Goal: Information Seeking & Learning: Learn about a topic

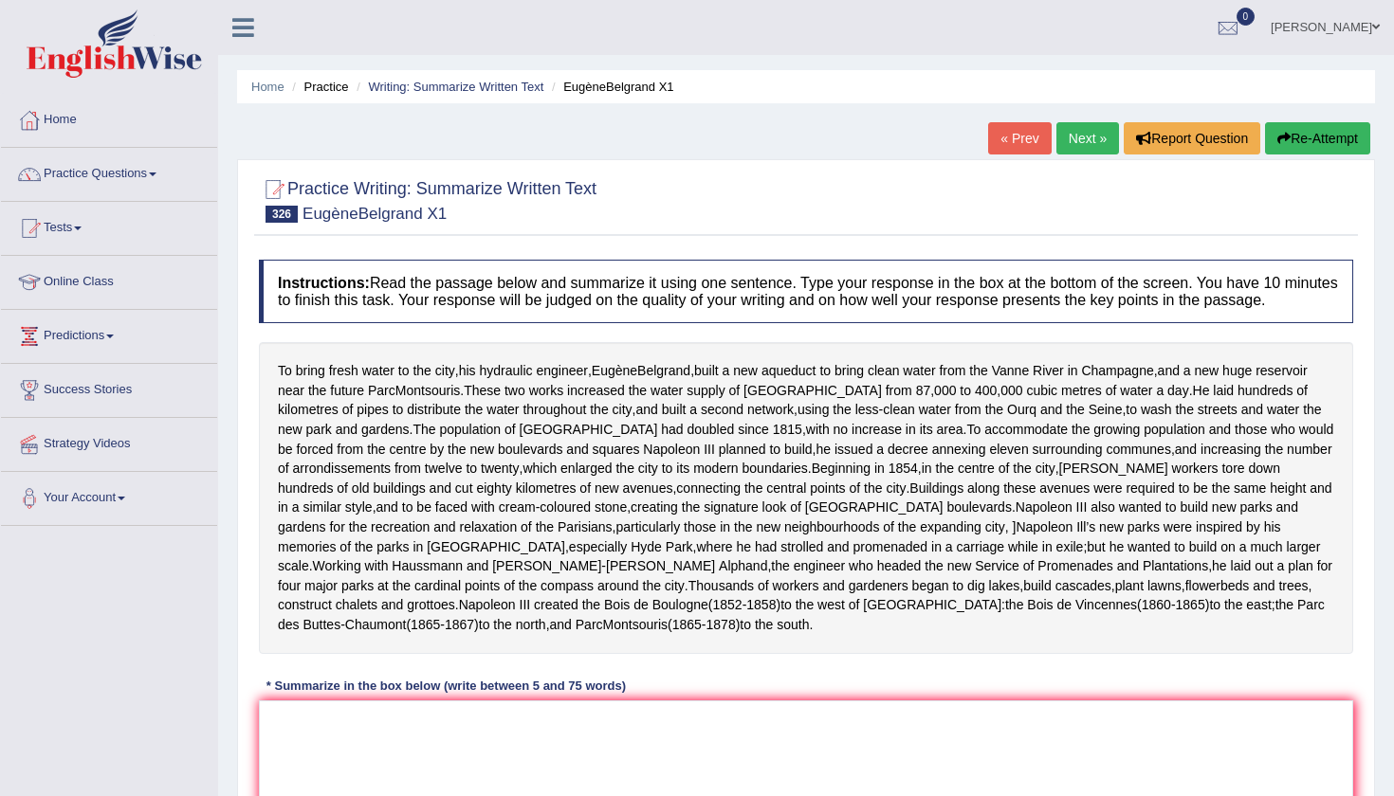
click at [216, 506] on link "Your Account" at bounding box center [109, 495] width 216 height 47
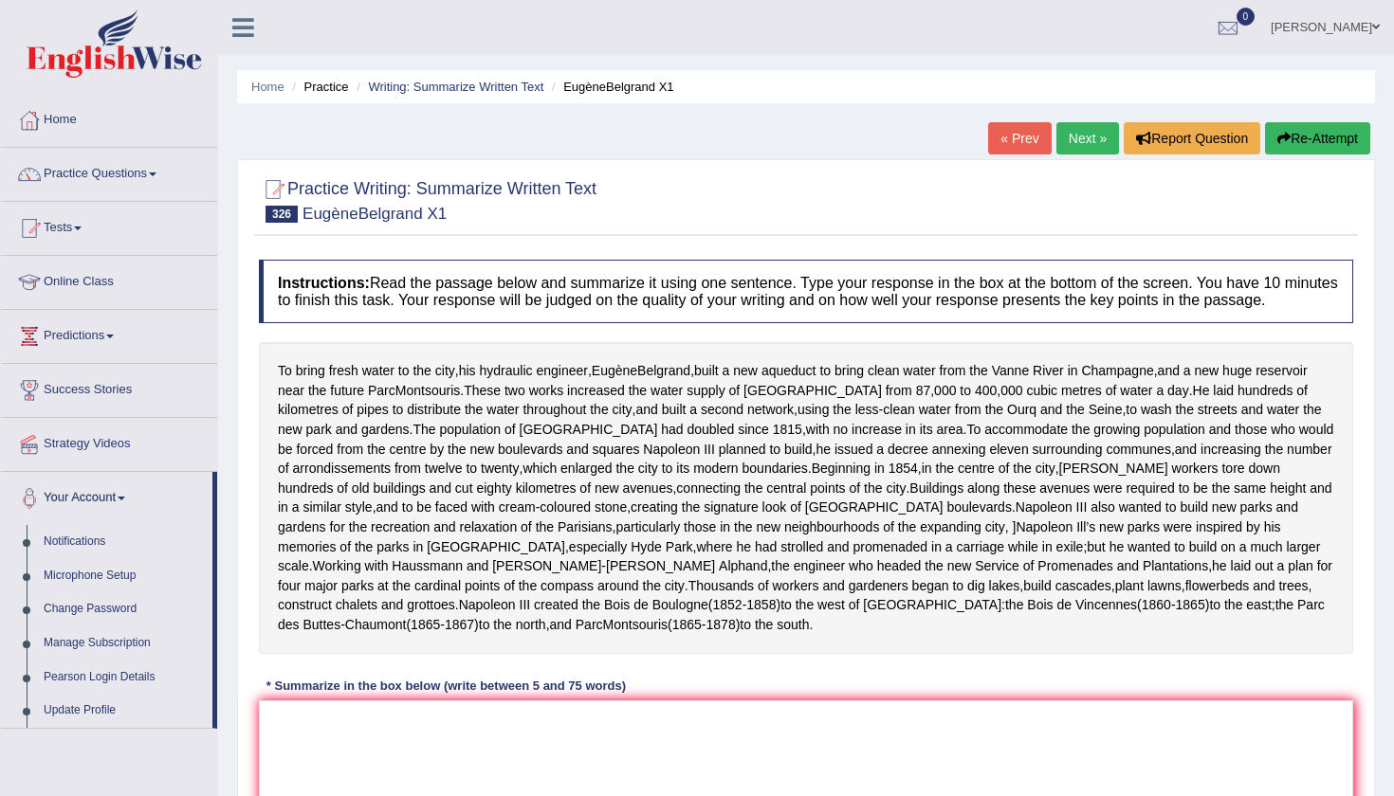
click at [249, 518] on div "Practice Writing: Summarize Written Text 326 EugèneBelgrand X1 Instructions: Re…" at bounding box center [806, 559] width 1138 height 801
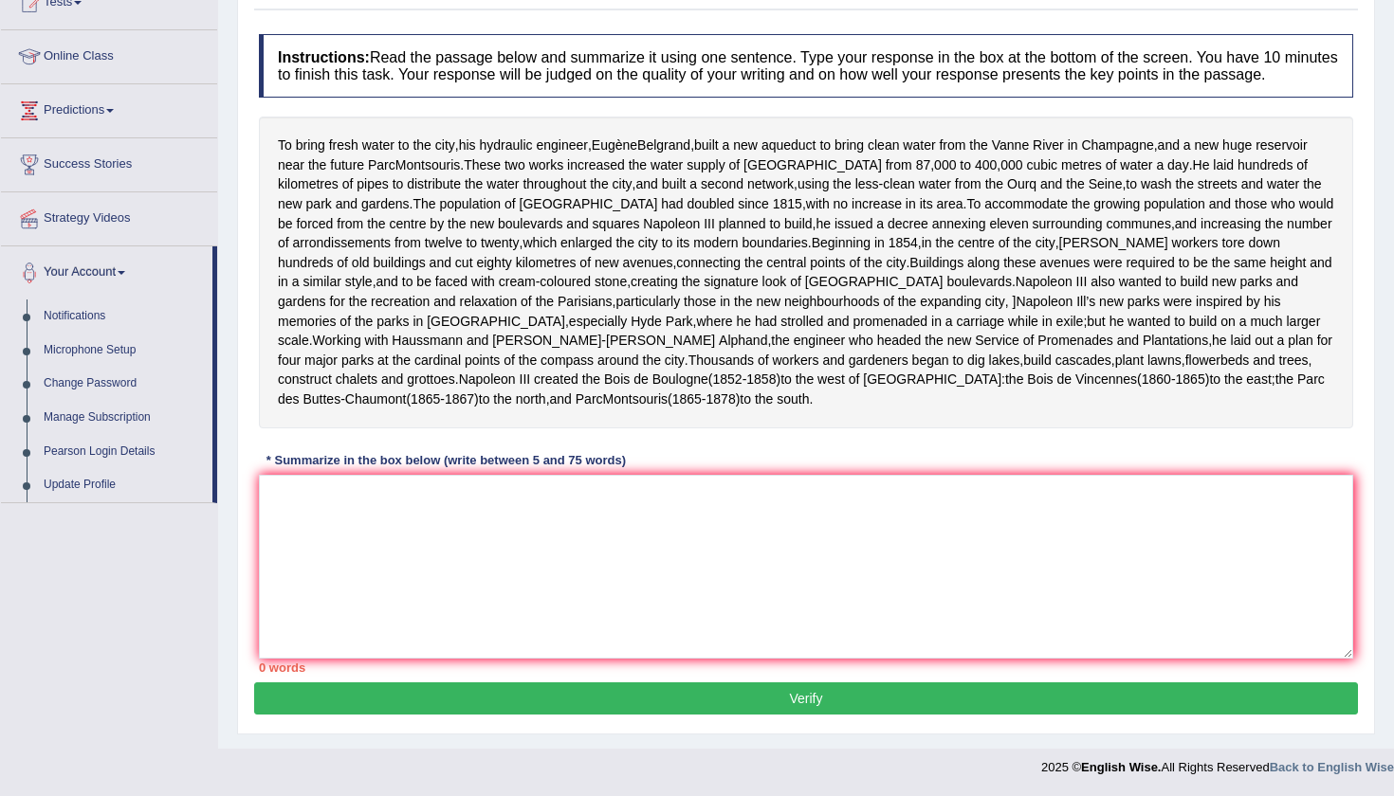
scroll to position [280, 0]
click at [292, 511] on textarea at bounding box center [806, 567] width 1094 height 184
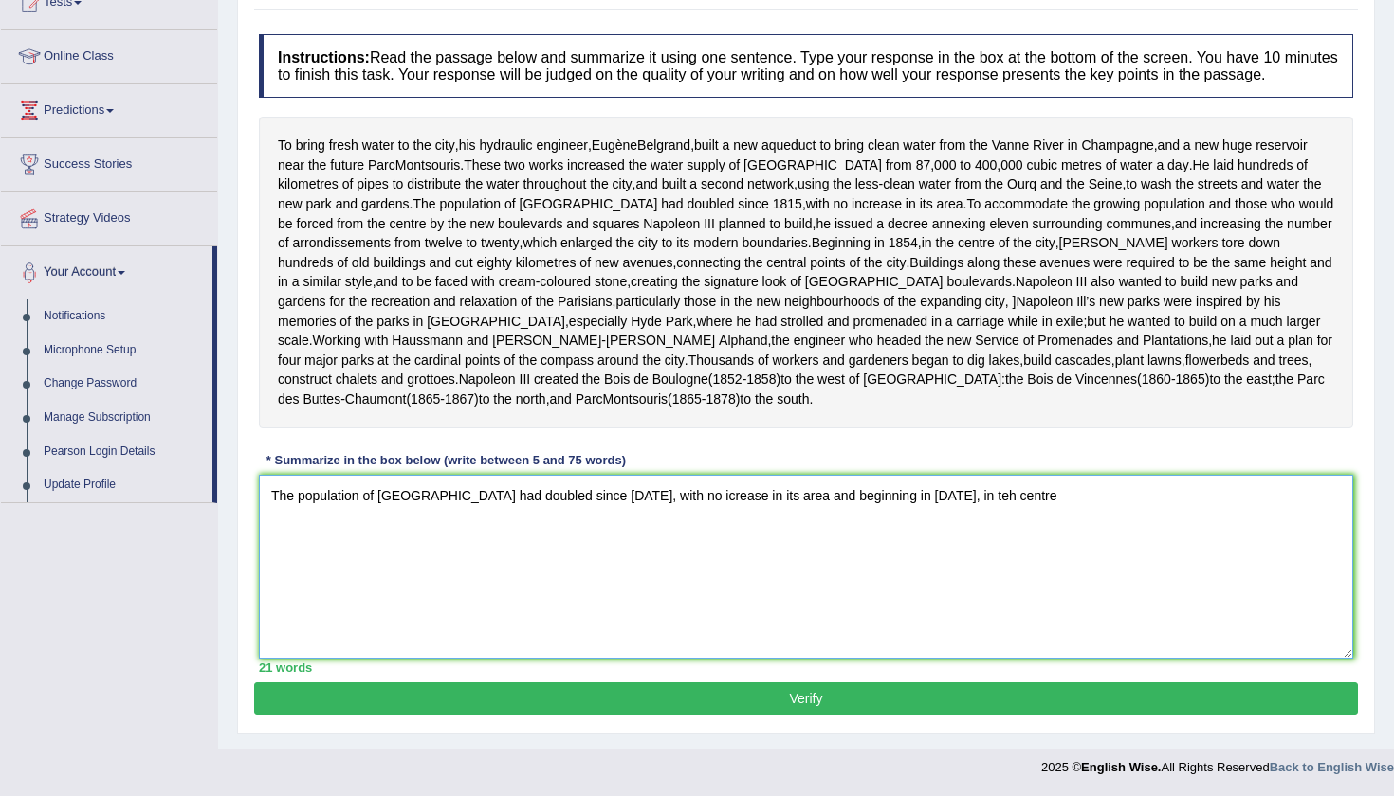
click at [882, 506] on textarea "The population of [GEOGRAPHIC_DATA] had doubled since [DATE], with no icrease i…" at bounding box center [806, 567] width 1094 height 184
click at [937, 509] on textarea "The population of [GEOGRAPHIC_DATA] had doubled since [DATE], with no icrease i…" at bounding box center [806, 567] width 1094 height 184
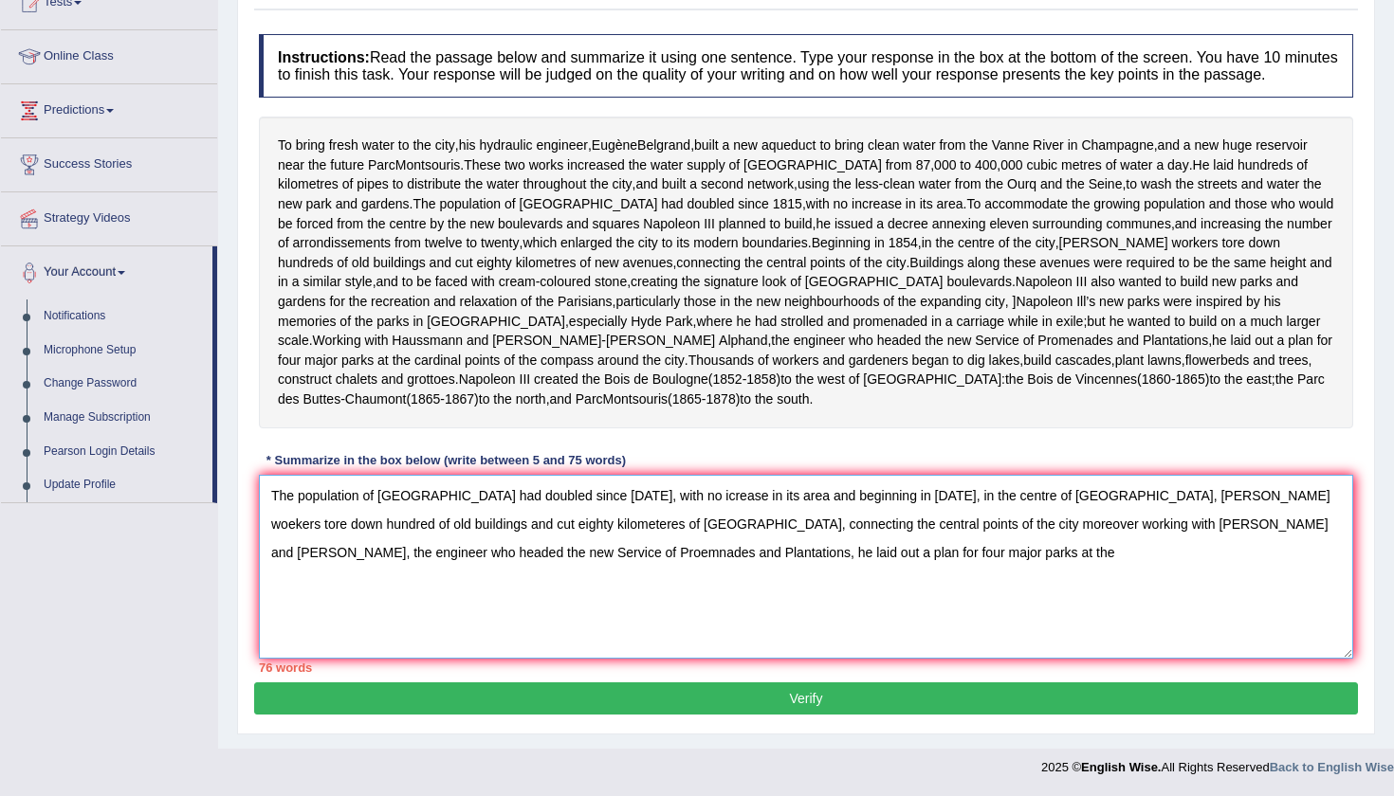
drag, startPoint x: 269, startPoint y: 508, endPoint x: 736, endPoint y: 503, distance: 466.5
click at [736, 503] on textarea "The population of [GEOGRAPHIC_DATA] had doubled since [DATE], with no icrease i…" at bounding box center [806, 567] width 1094 height 184
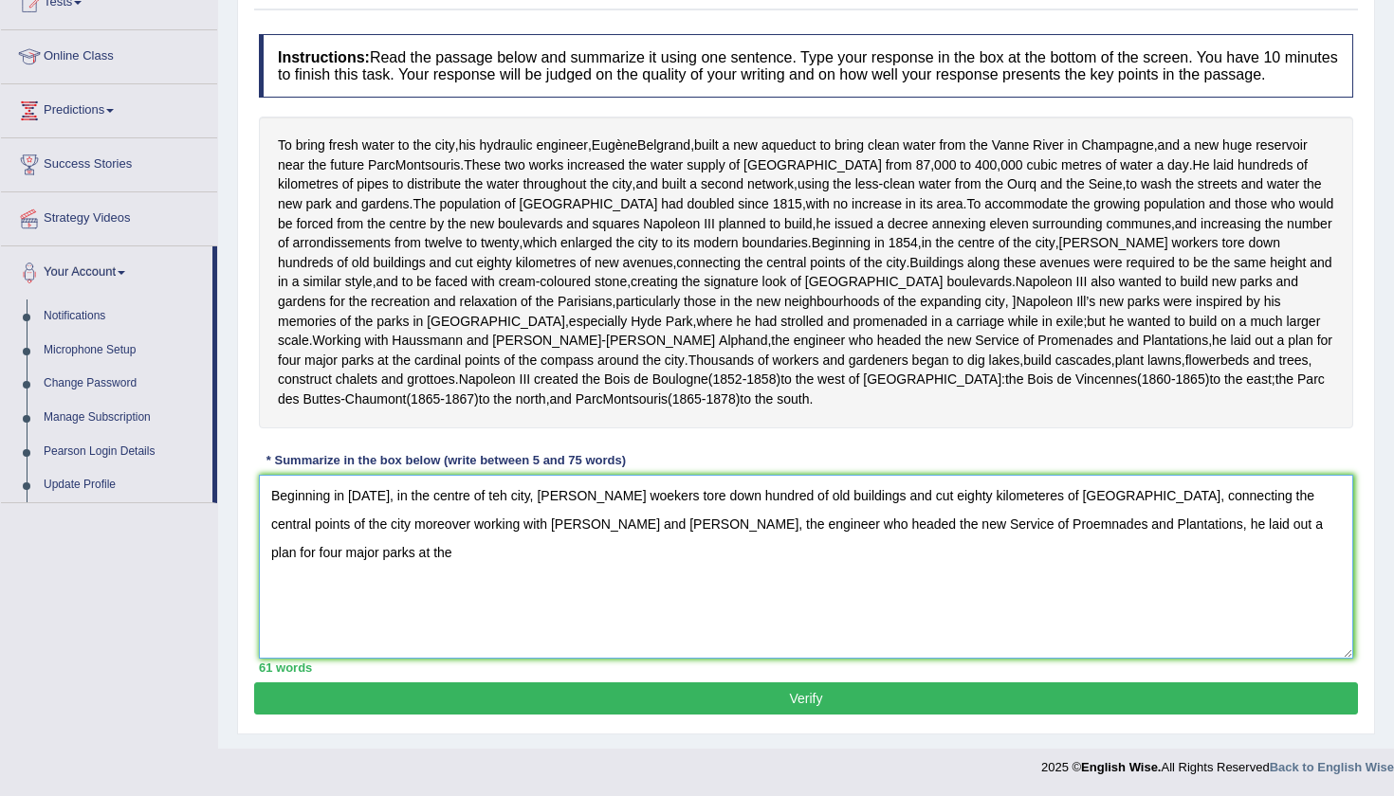
click at [361, 566] on textarea "Beginning in [DATE], in the centre of teh city, [PERSON_NAME] woekers tore down…" at bounding box center [806, 567] width 1094 height 184
click at [492, 506] on textarea "Beginning in [DATE], in the centre of teh city, [PERSON_NAME] woekers tore down…" at bounding box center [806, 567] width 1094 height 184
click at [633, 502] on textarea "Beginning in [DATE], in the centre of the city, [PERSON_NAME] woekers tore down…" at bounding box center [806, 567] width 1094 height 184
type textarea "Beginning in [DATE], in the centre of the city, [PERSON_NAME] workers tore down…"
click at [827, 715] on button "Verify" at bounding box center [806, 699] width 1104 height 32
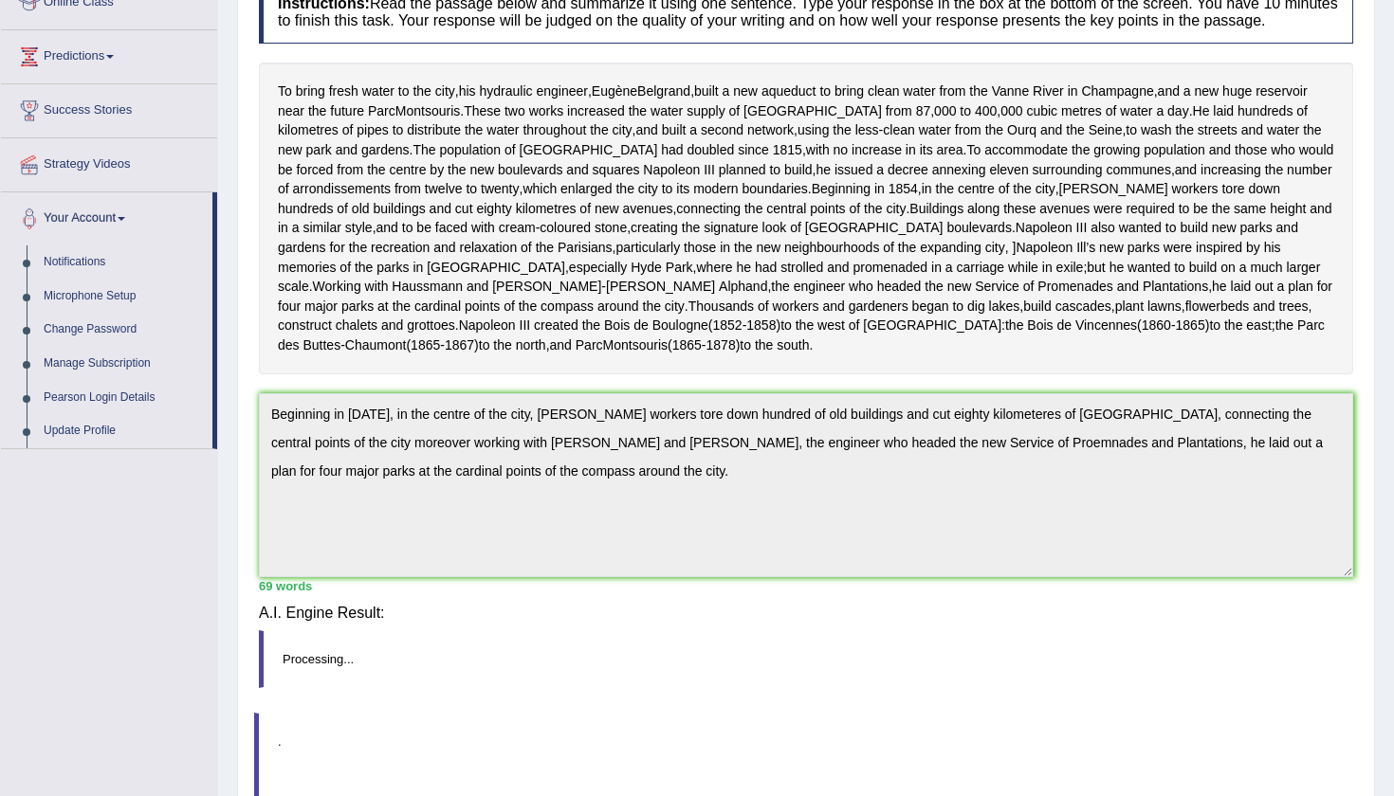
scroll to position [221, 0]
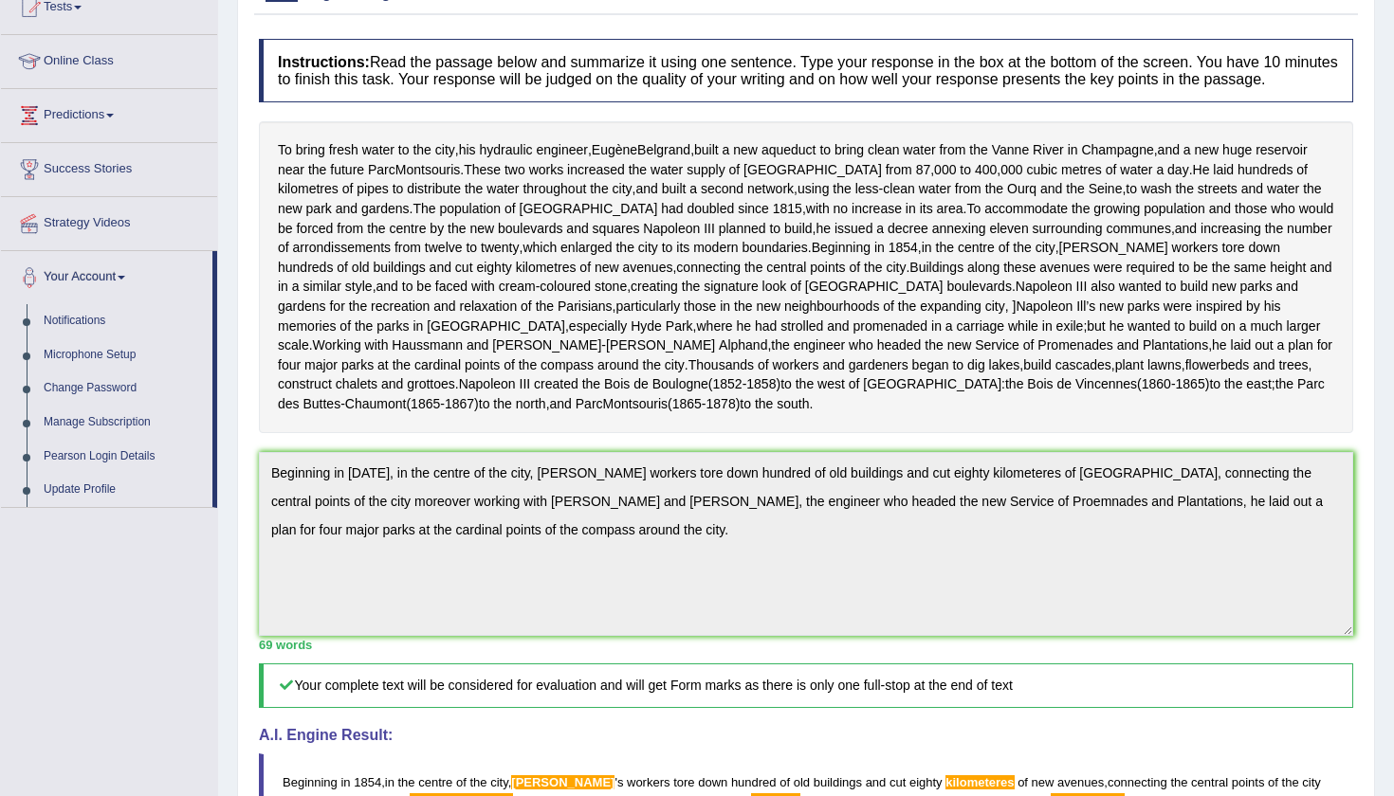
click at [1254, 698] on div "Home Practice Writing: Summarize Written Text EugèneBelgrand X1 « Prev Next » R…" at bounding box center [806, 522] width 1176 height 1486
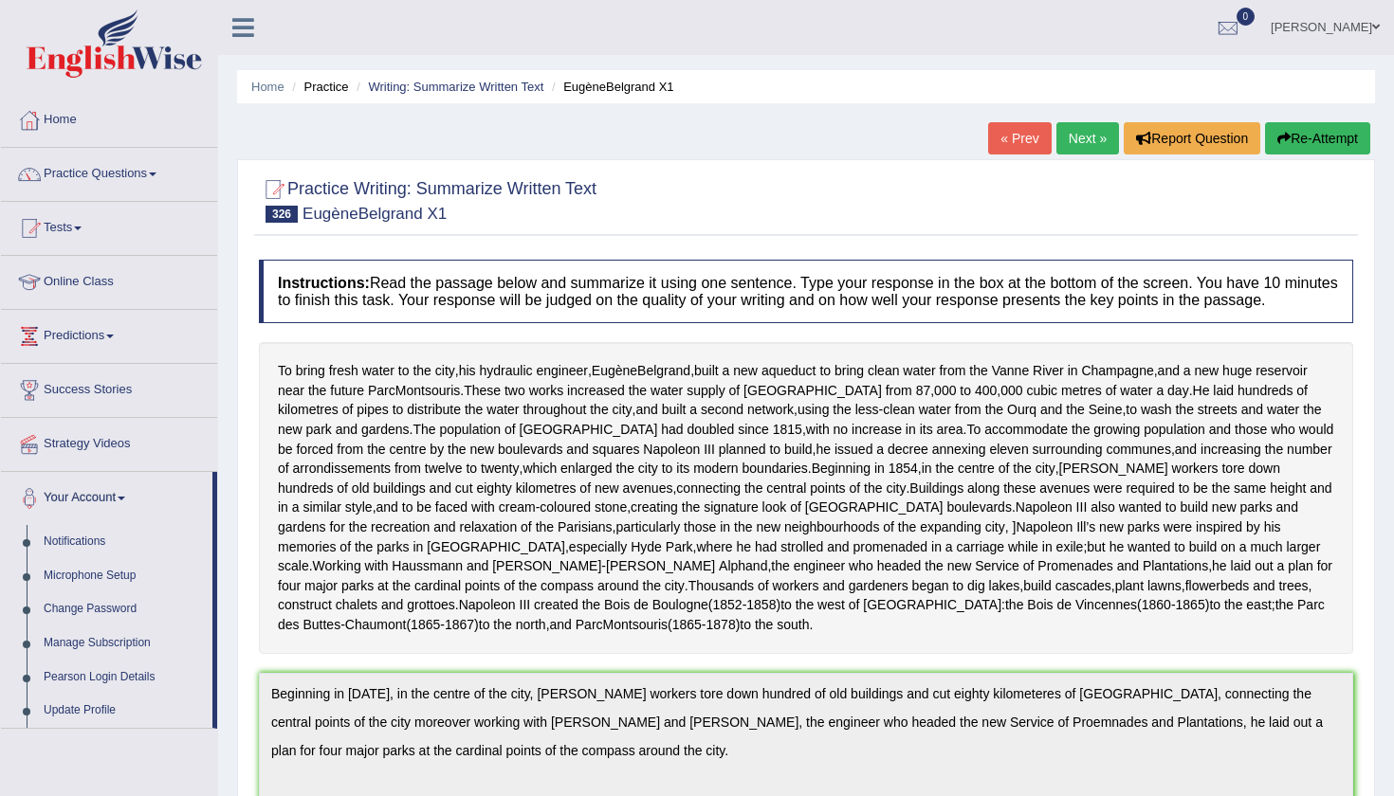
scroll to position [0, 0]
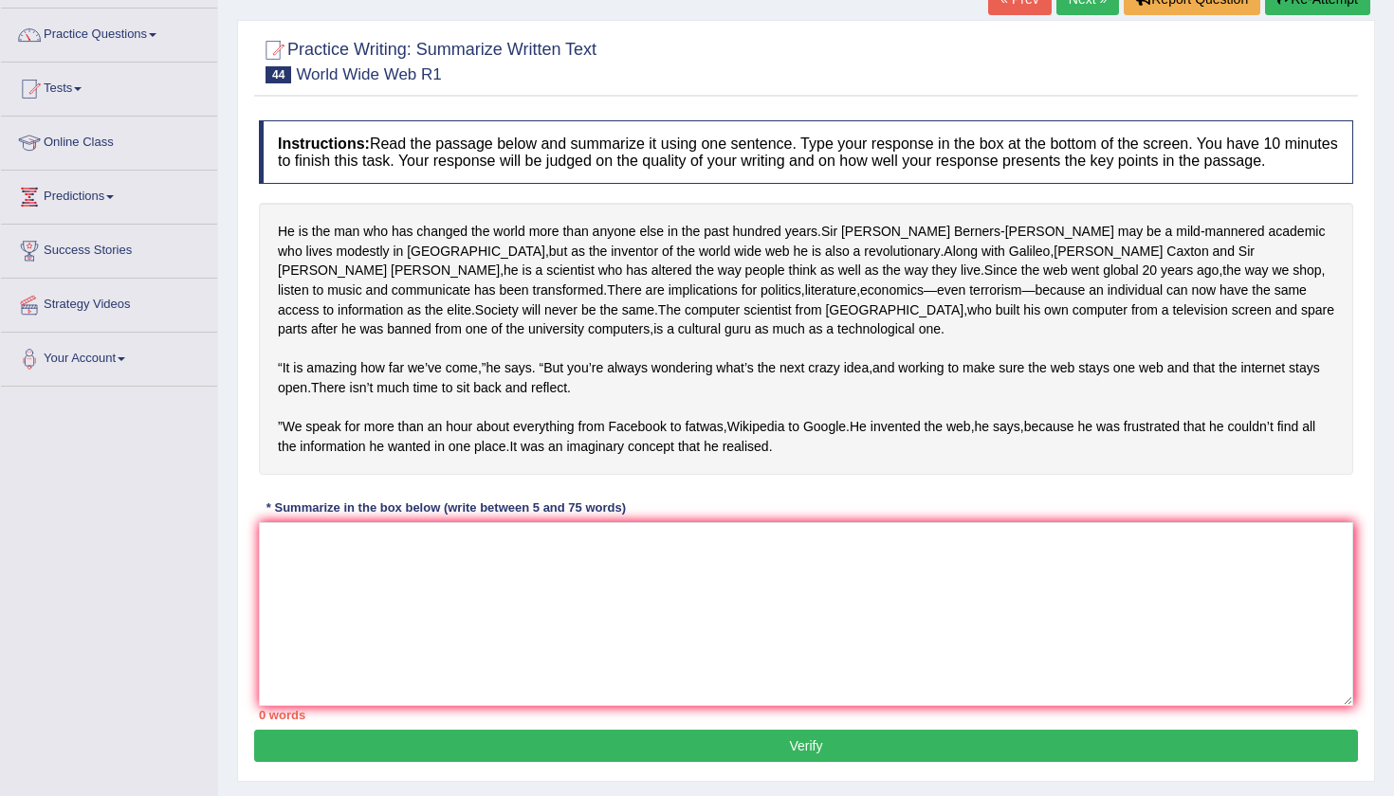
scroll to position [141, 0]
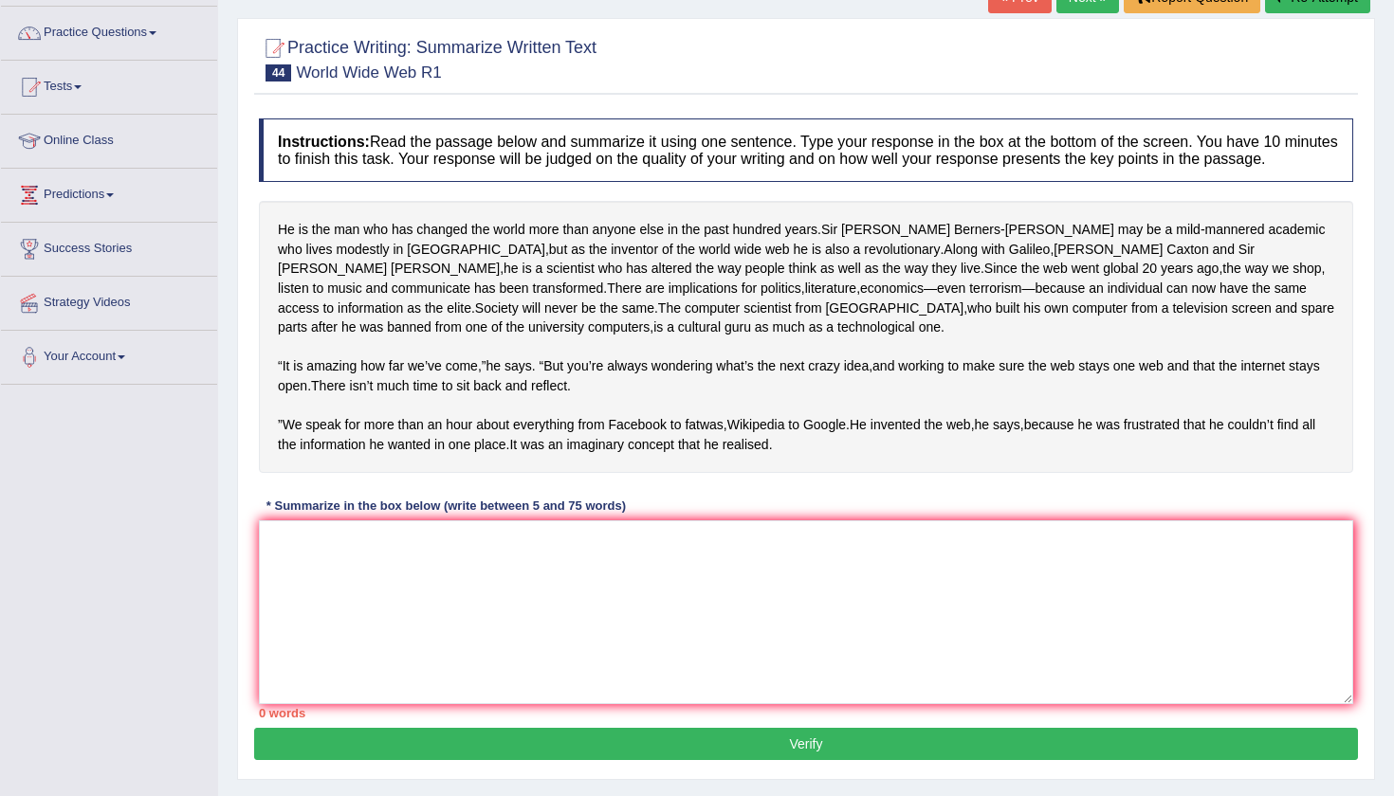
click at [94, 727] on div "Toggle navigation Home Practice Questions Speaking Practice Read Aloud Repeat S…" at bounding box center [697, 352] width 1394 height 986
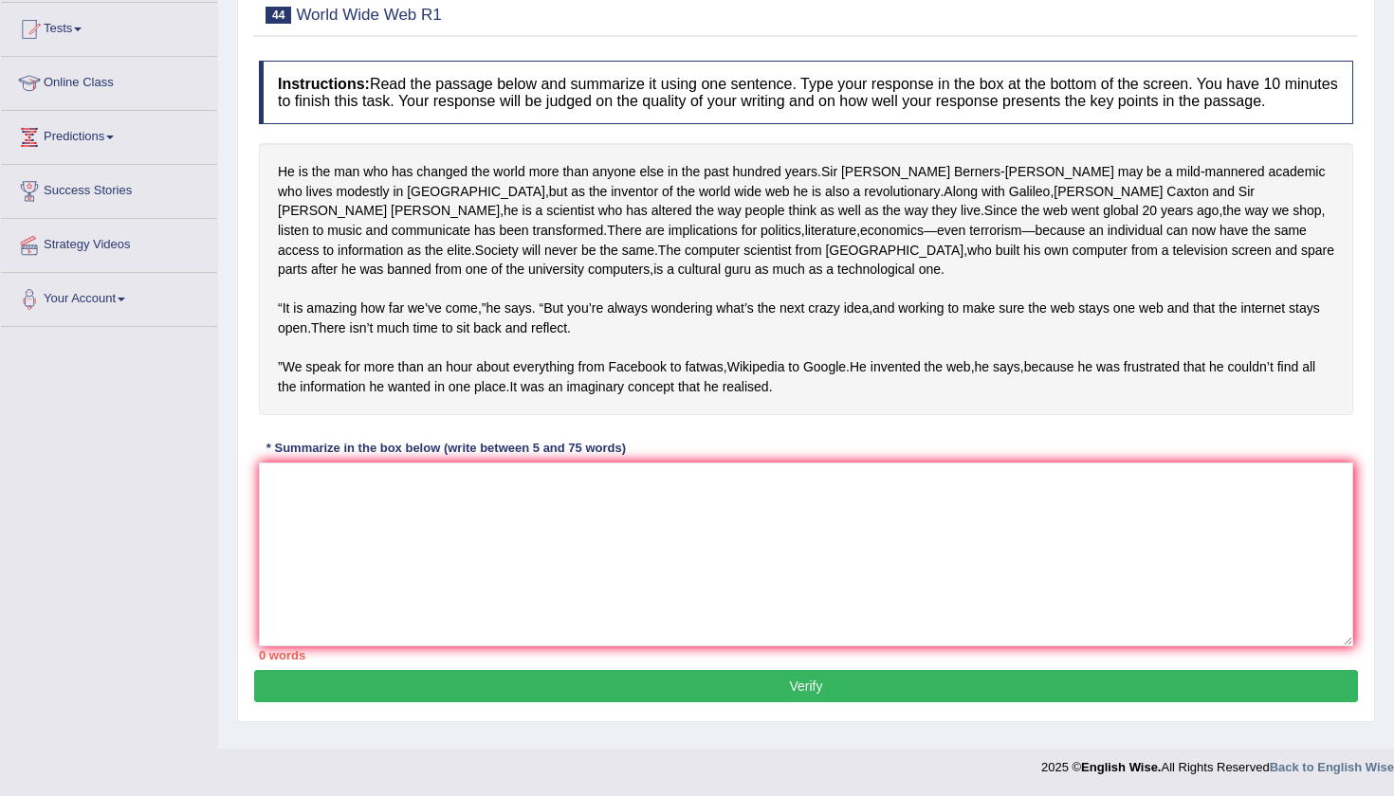
scroll to position [218, 0]
click at [282, 544] on textarea at bounding box center [806, 555] width 1094 height 184
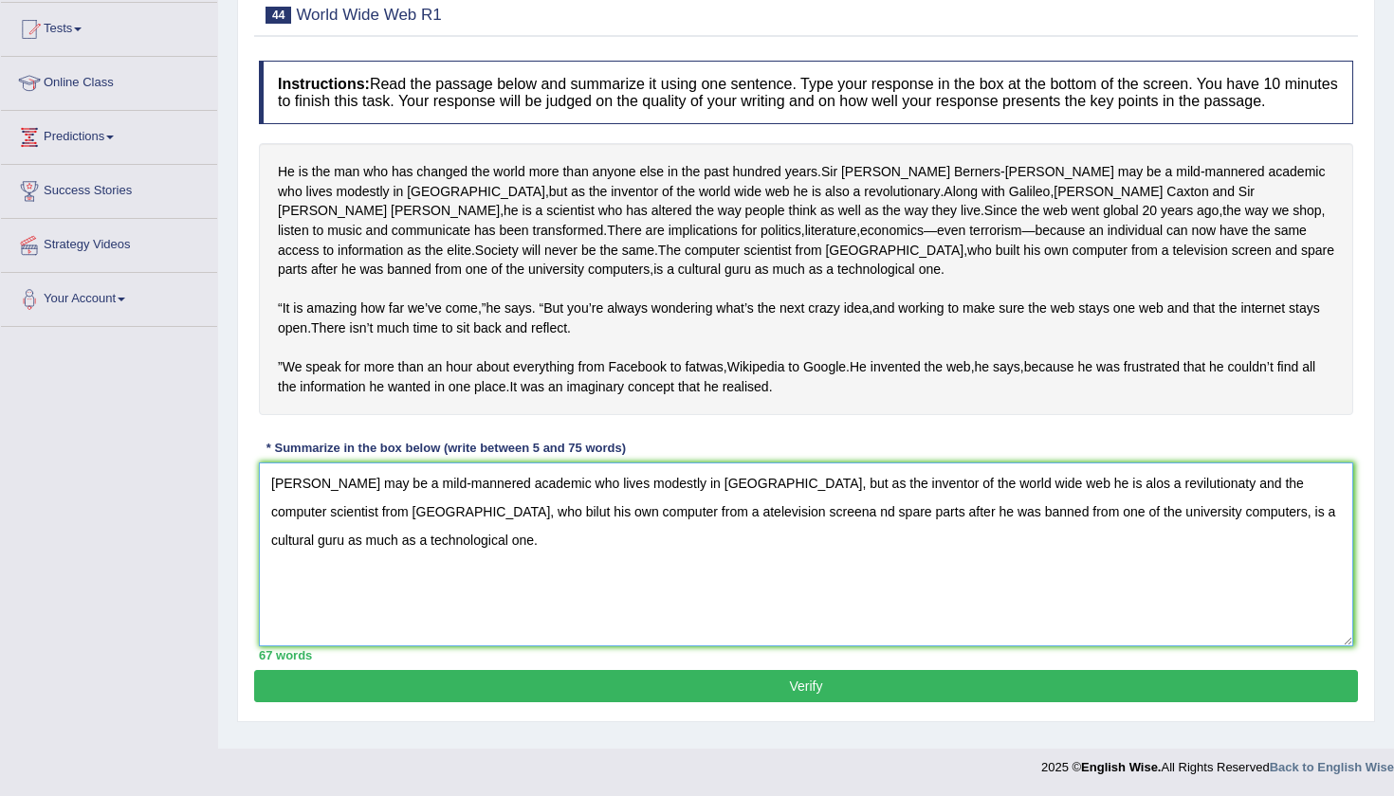
type textarea "Sir Tim Berners-Lee may be a mild-mannered academic who lives modestly in Bosto…"
click at [724, 703] on button "Verify" at bounding box center [806, 686] width 1104 height 32
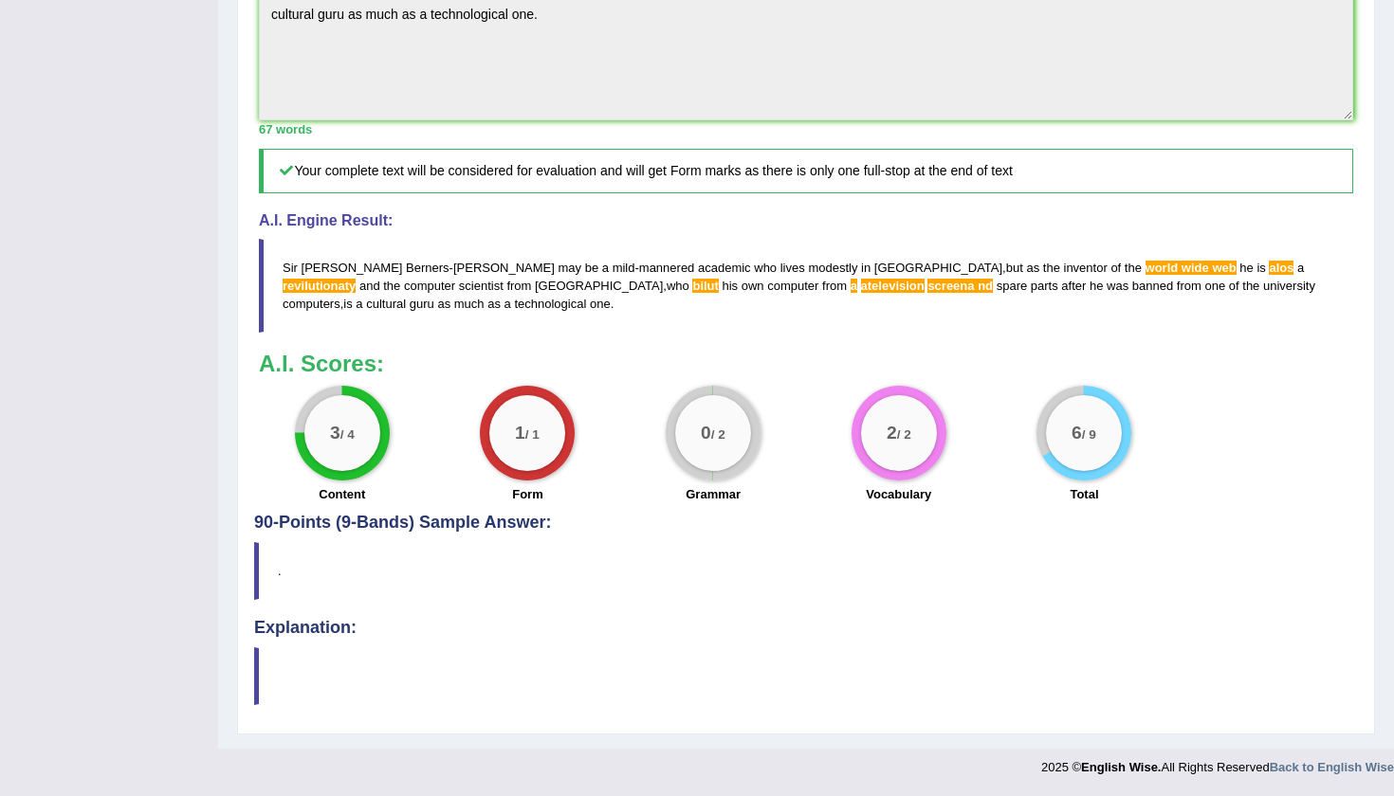
scroll to position [741, 0]
